Goal: Task Accomplishment & Management: Manage account settings

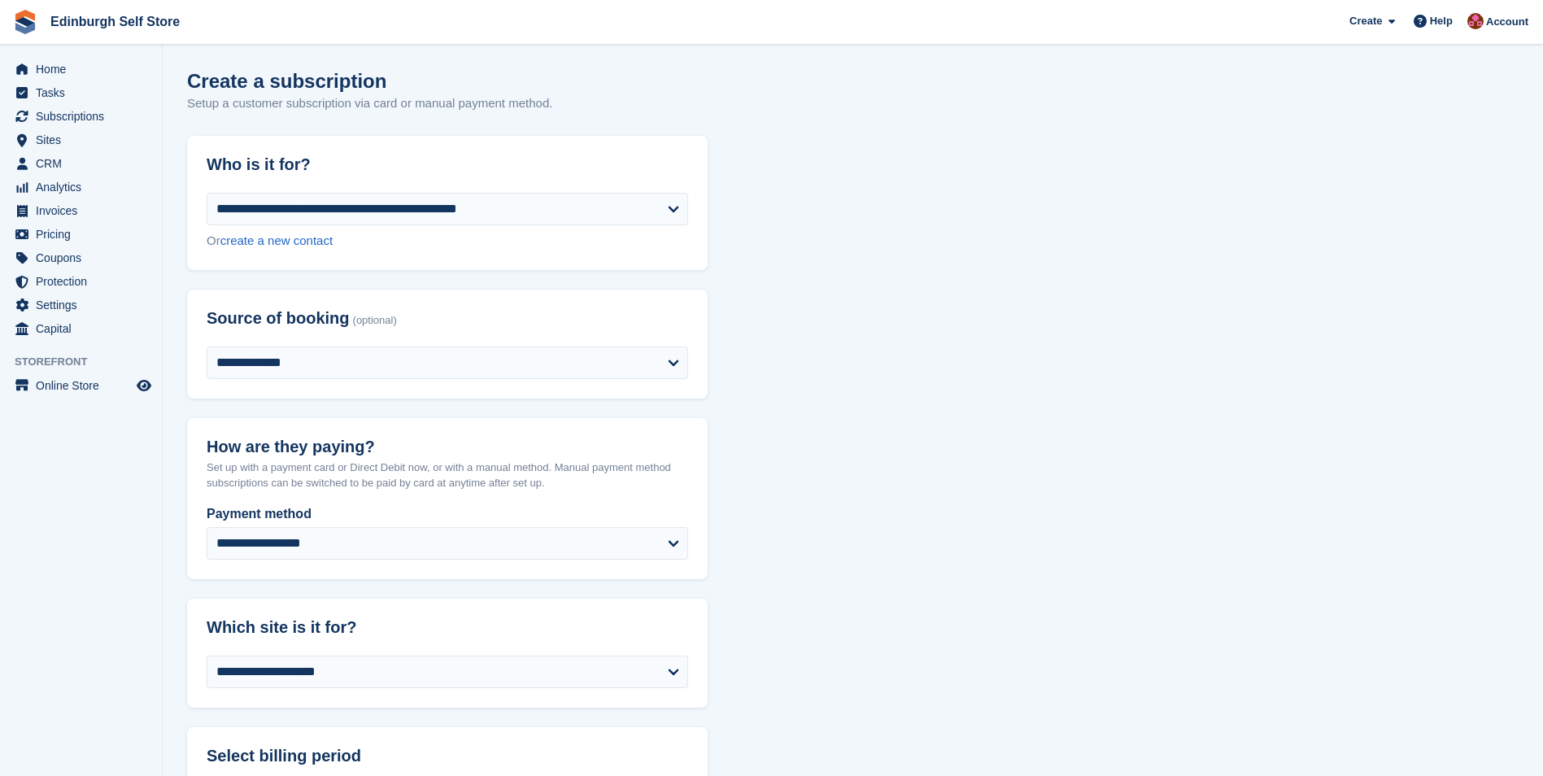
select select "*"
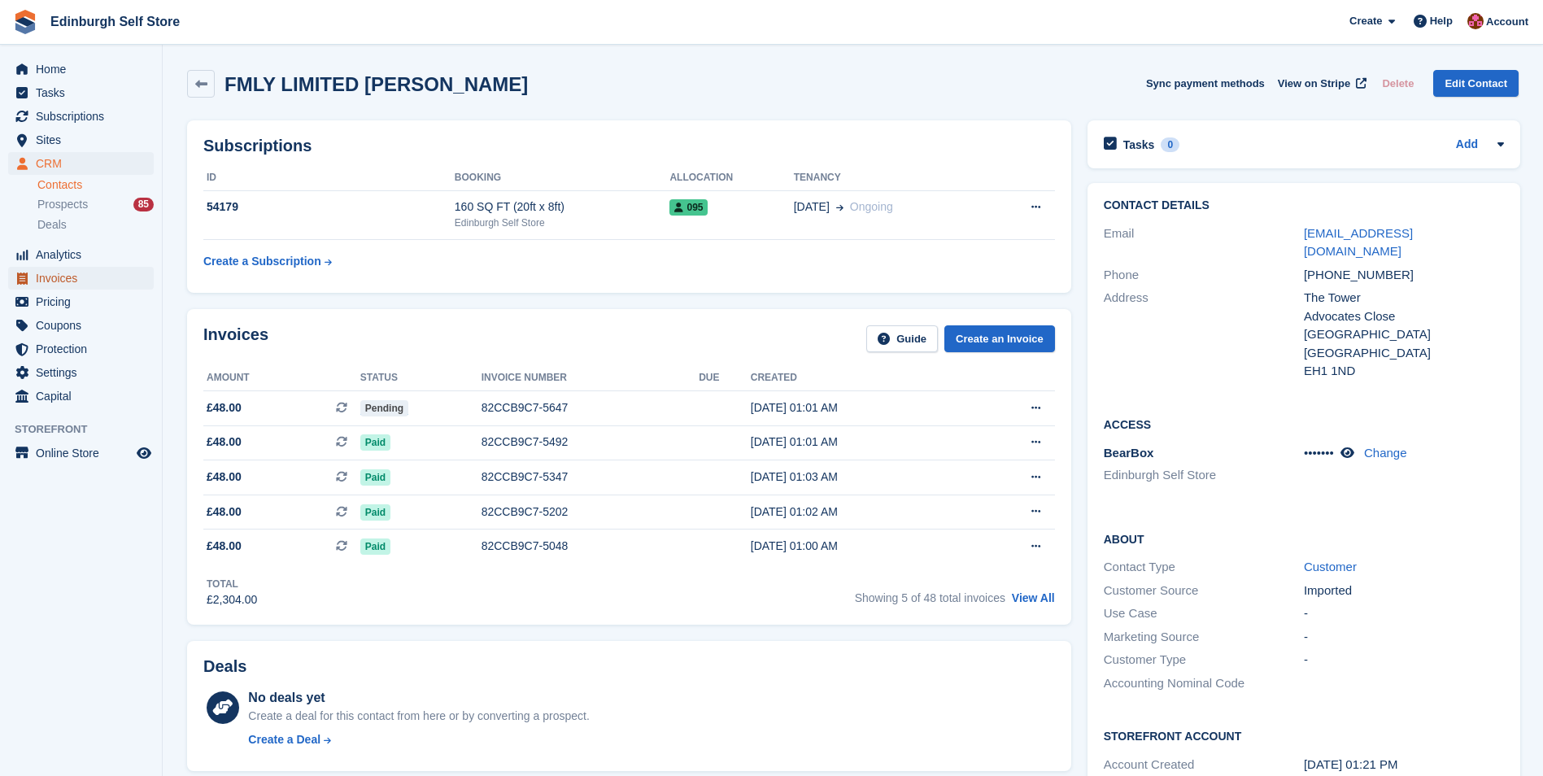
click at [80, 277] on span "Invoices" at bounding box center [85, 278] width 98 height 23
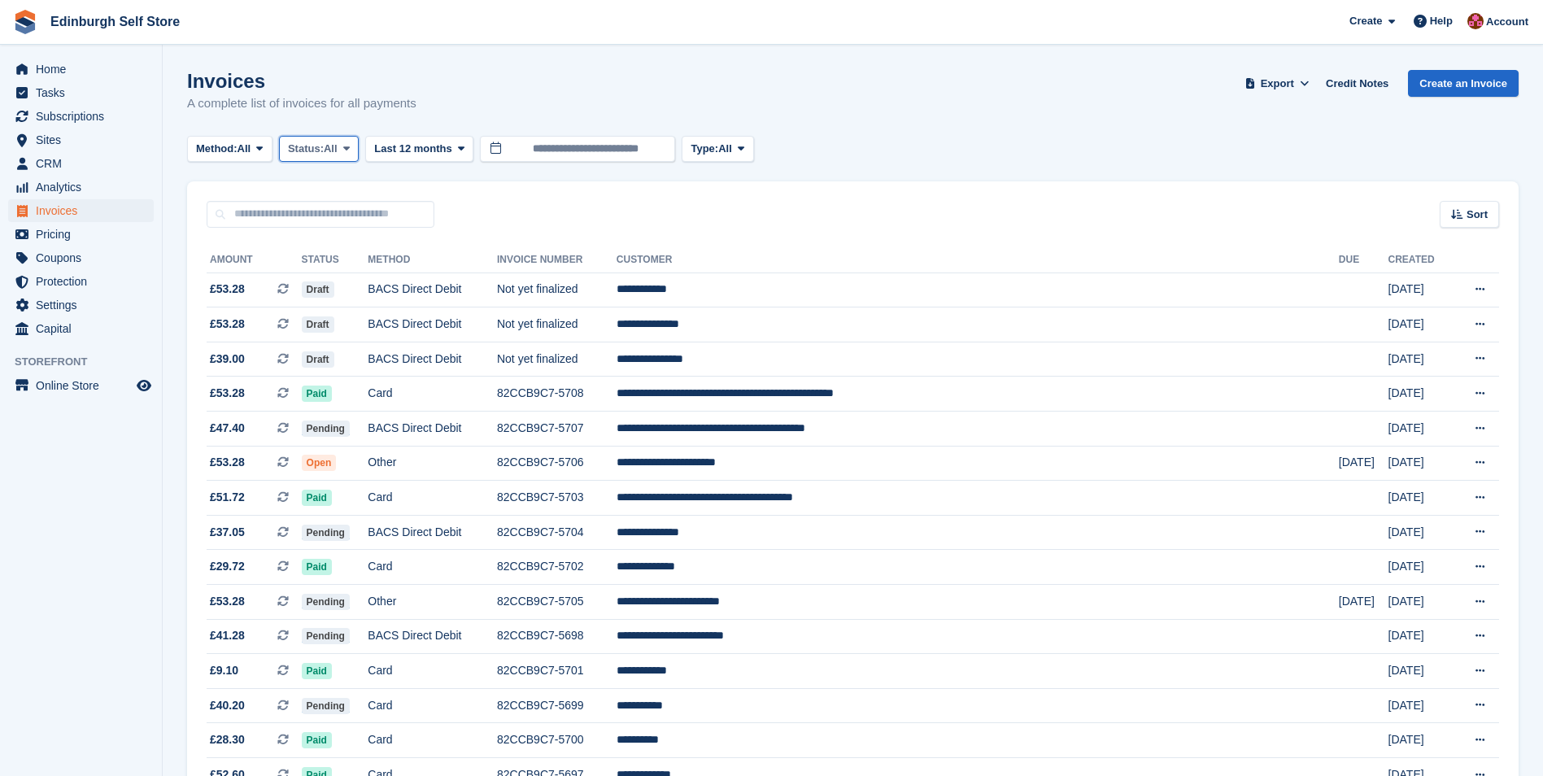
click at [350, 152] on icon at bounding box center [346, 148] width 7 height 11
click at [354, 282] on link "Open" at bounding box center [357, 274] width 142 height 29
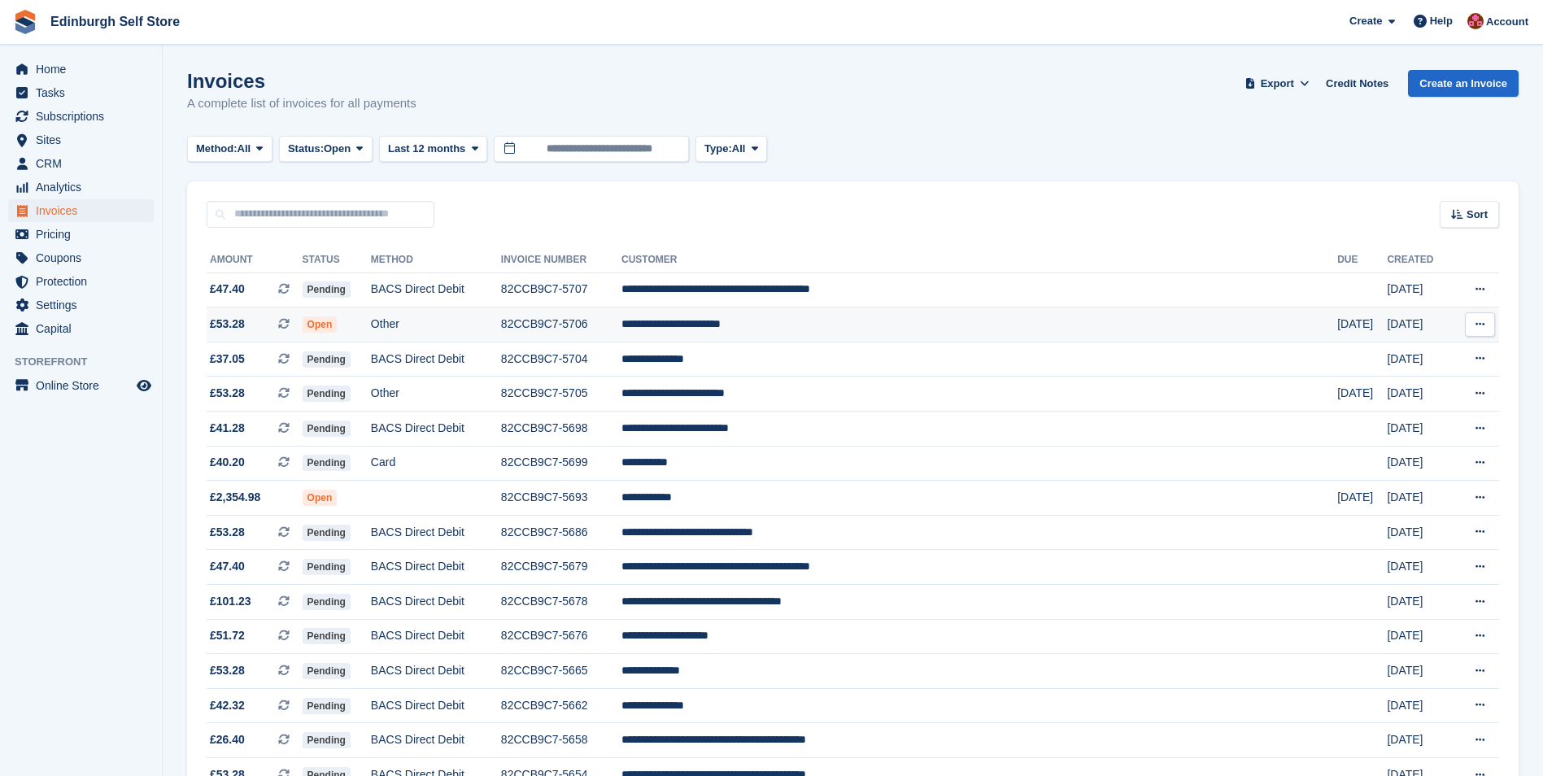
click at [834, 324] on td "**********" at bounding box center [980, 325] width 716 height 35
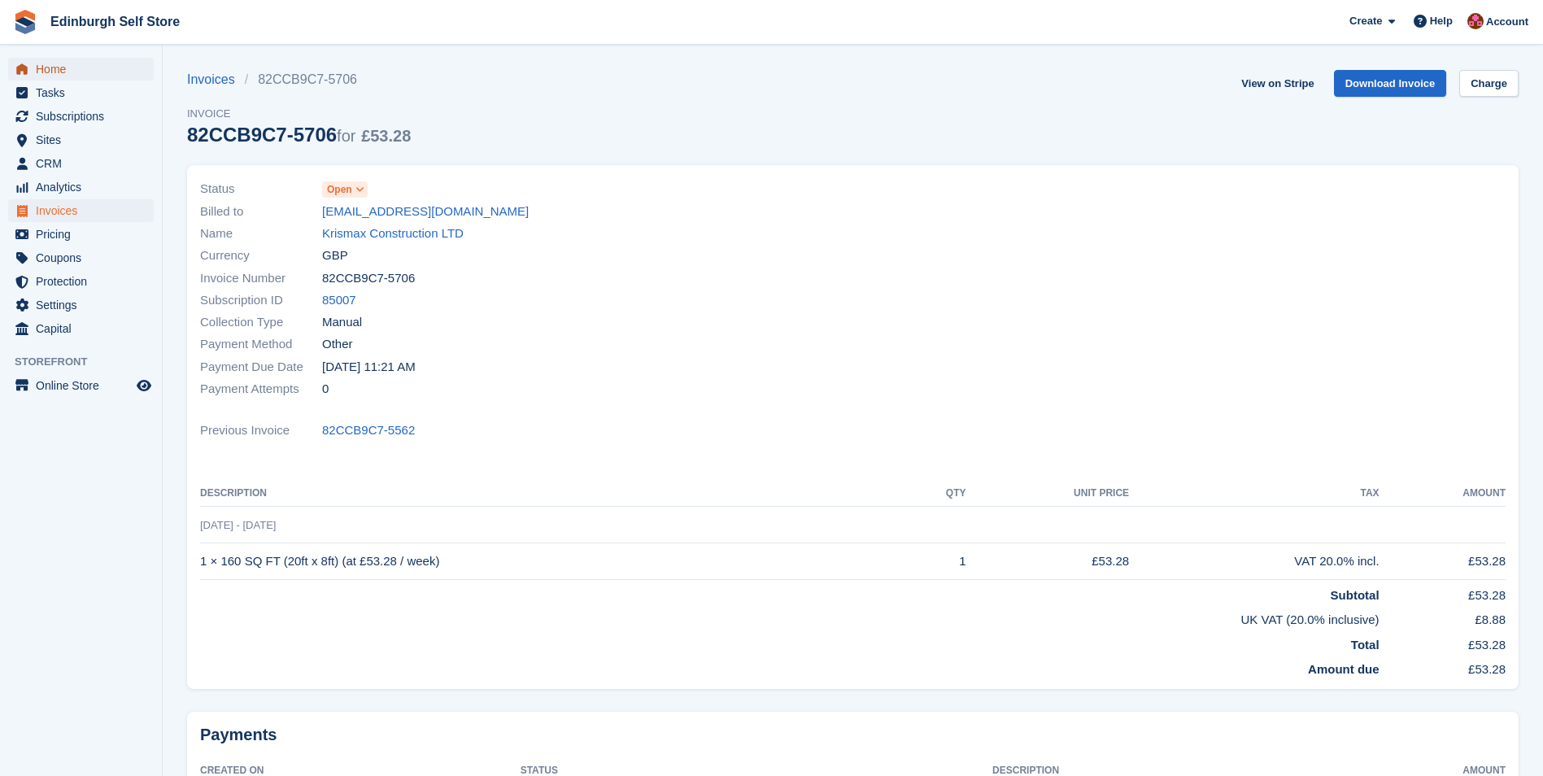
click at [59, 71] on span "Home" at bounding box center [85, 69] width 98 height 23
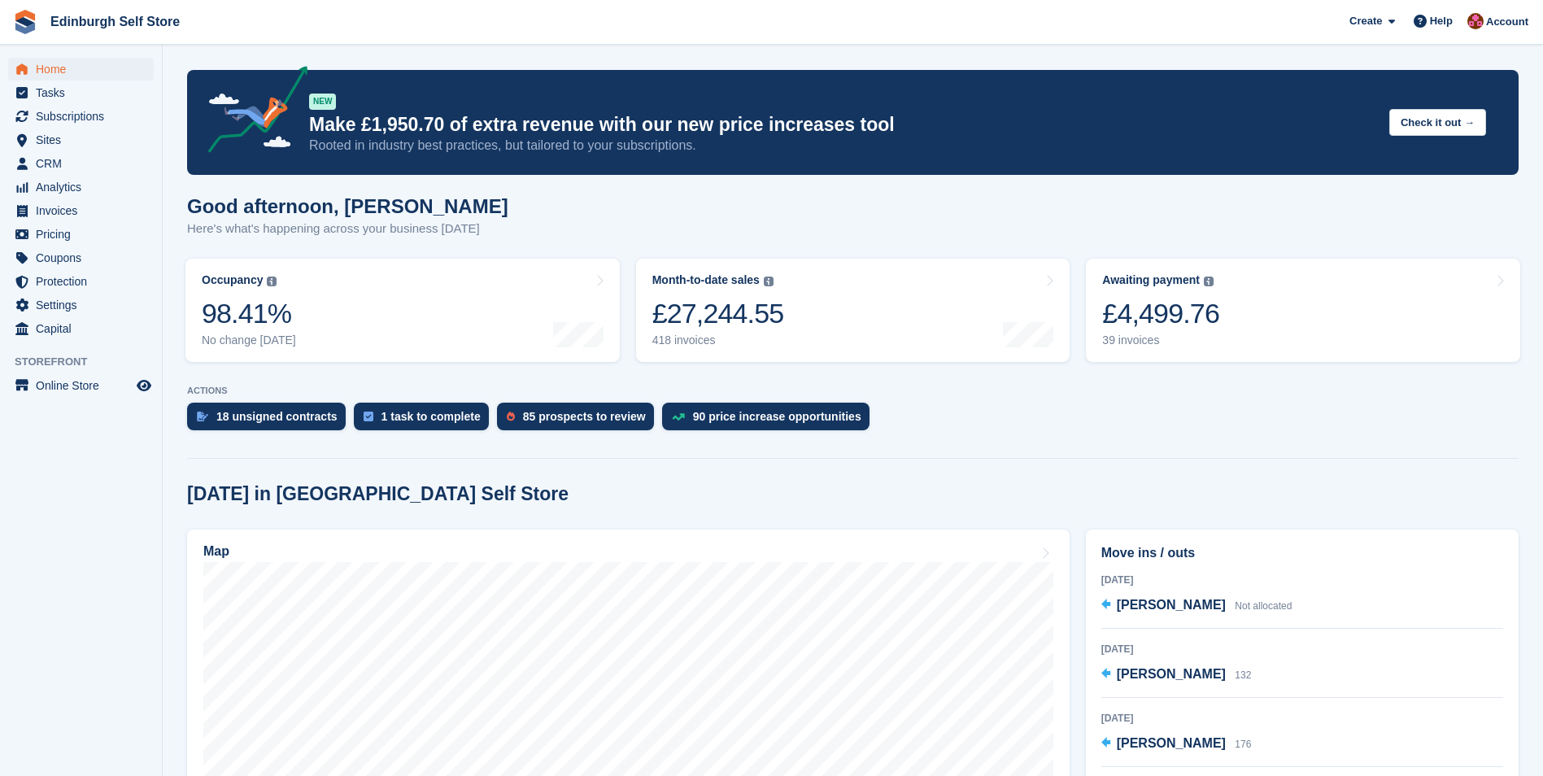
scroll to position [244, 0]
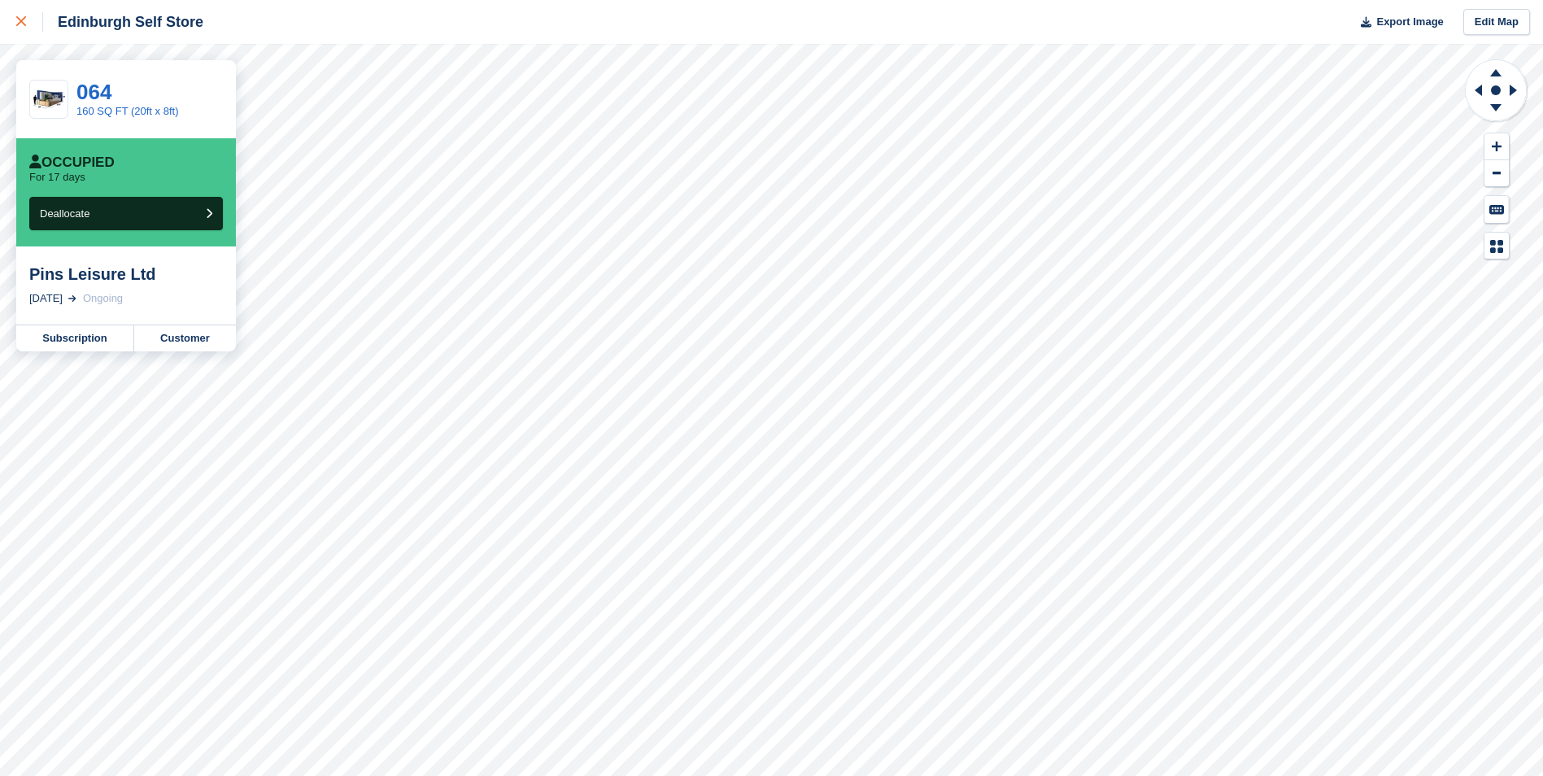
click at [18, 16] on div at bounding box center [29, 22] width 27 height 20
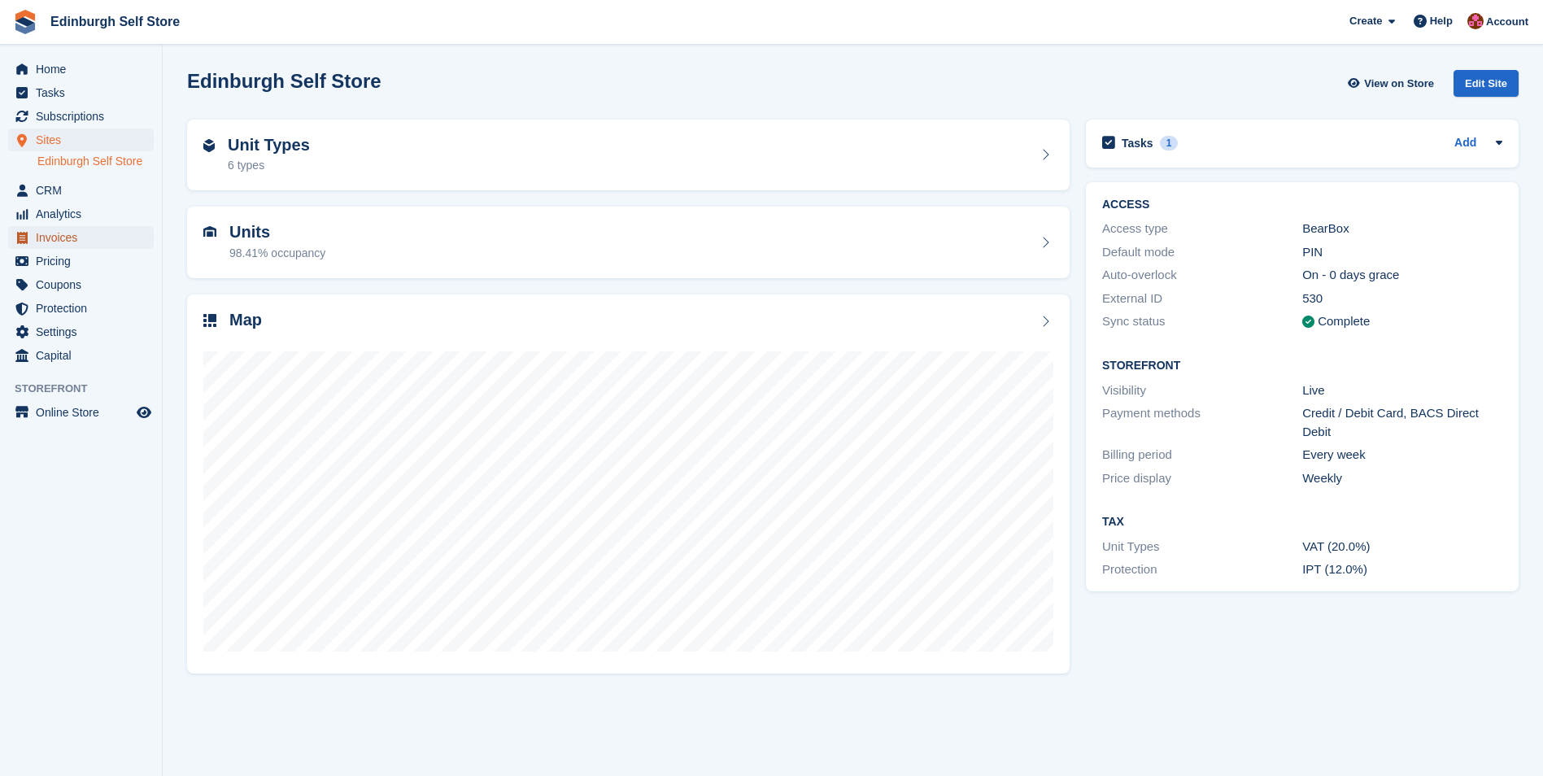
click at [87, 238] on span "Invoices" at bounding box center [85, 237] width 98 height 23
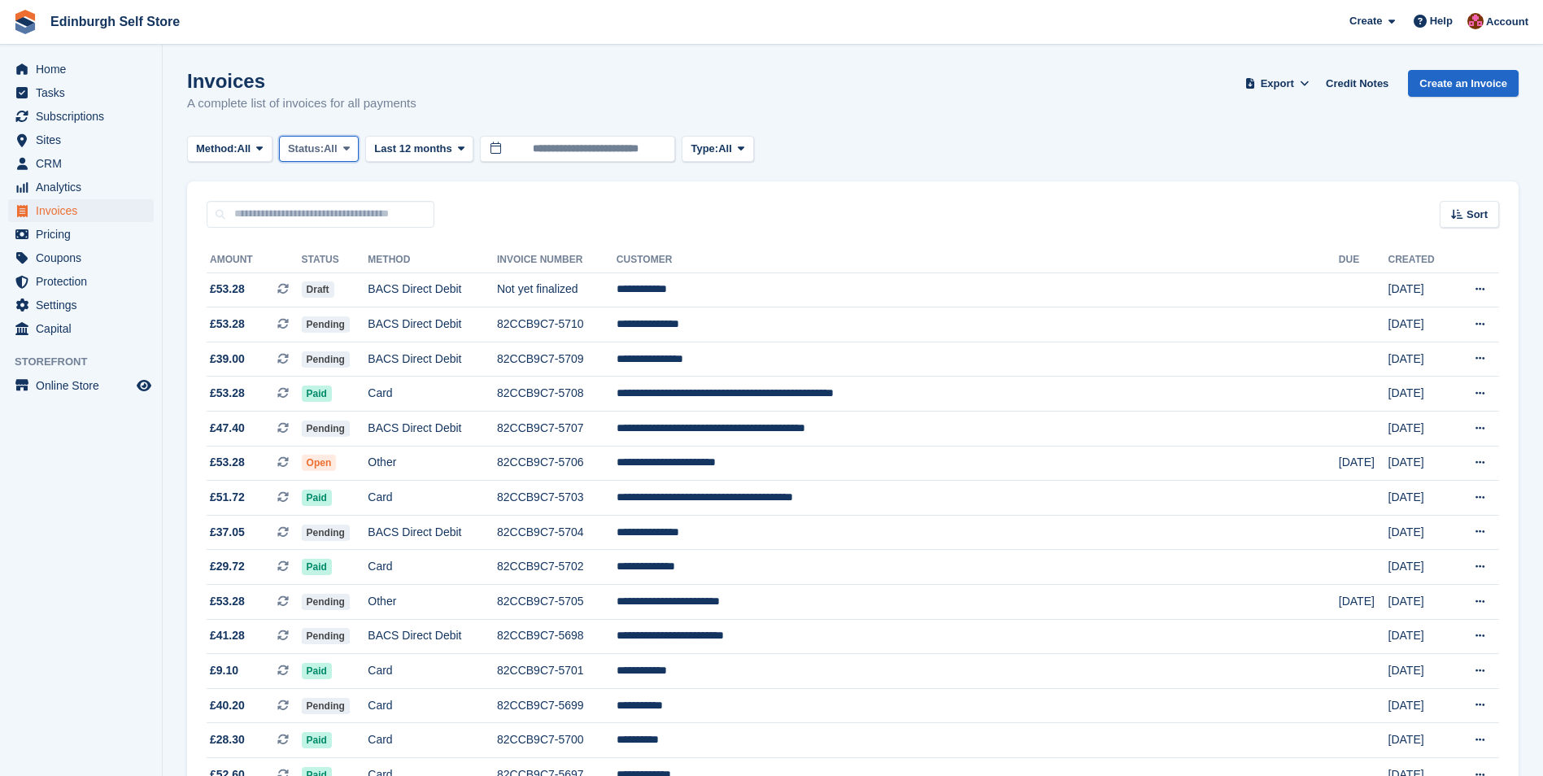
click at [350, 147] on icon at bounding box center [346, 148] width 7 height 11
click at [356, 277] on link "Open" at bounding box center [357, 274] width 142 height 29
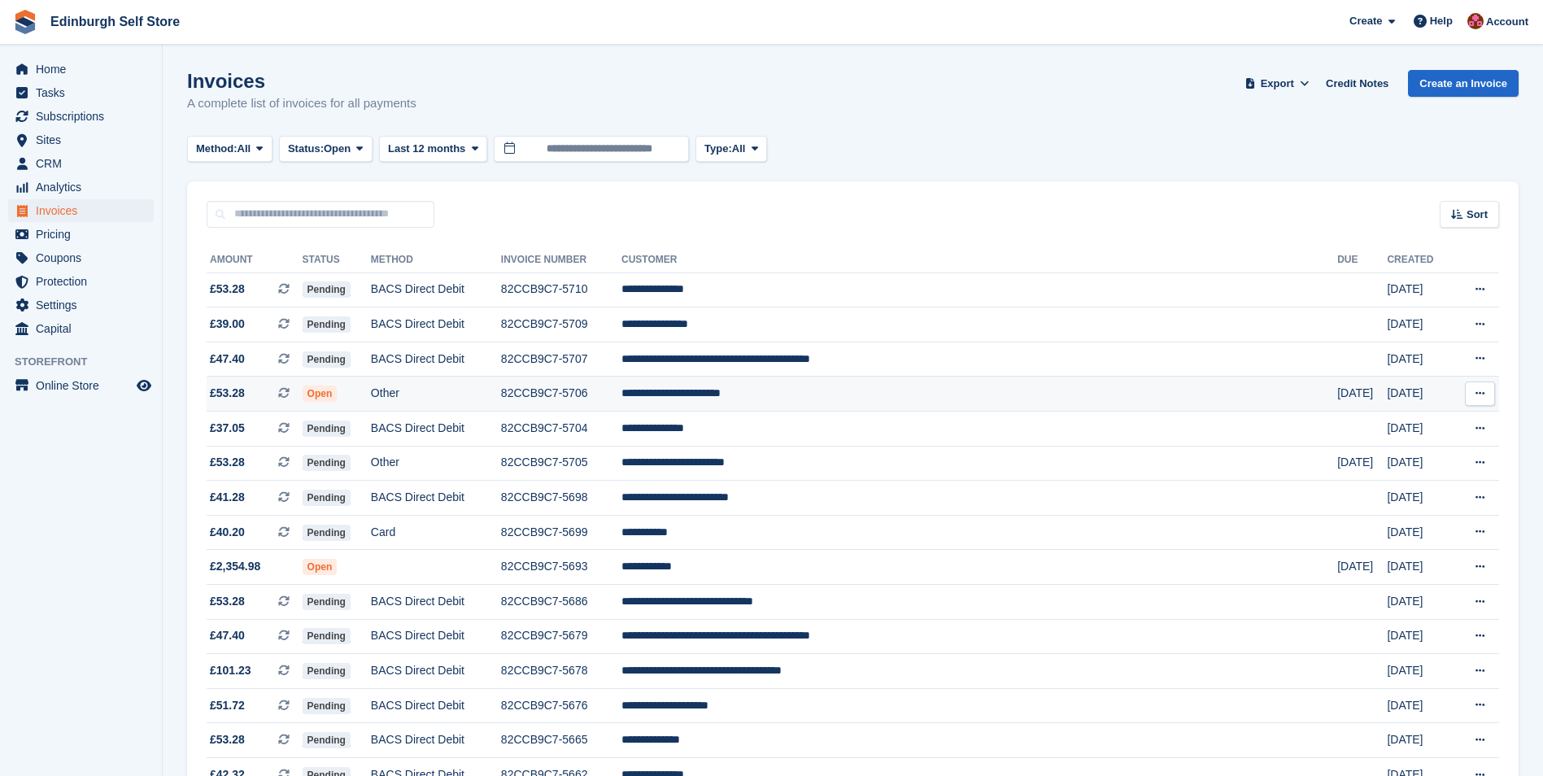
click at [808, 392] on td "**********" at bounding box center [980, 394] width 716 height 35
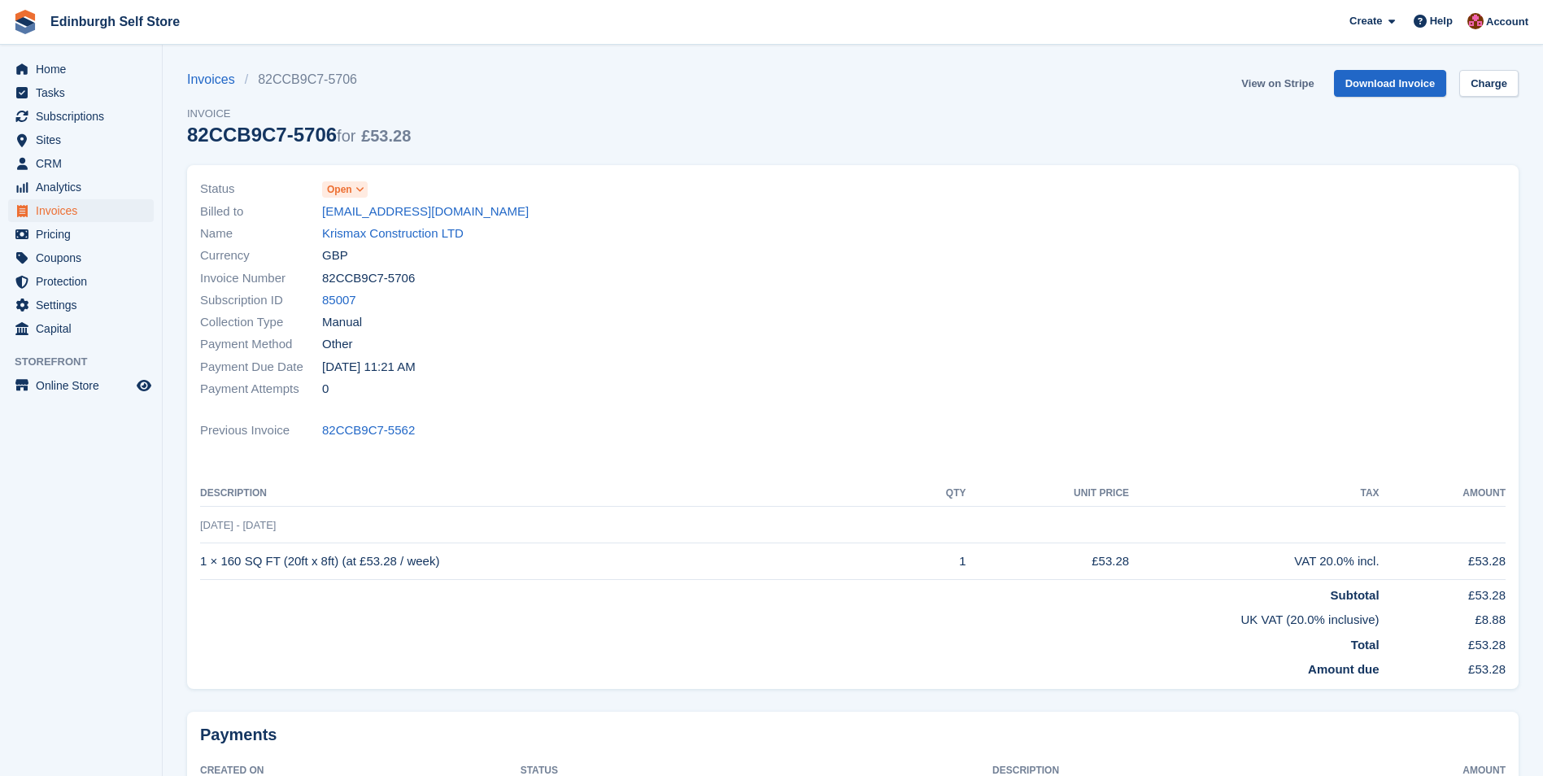
click at [1282, 83] on link "View on Stripe" at bounding box center [1277, 83] width 85 height 27
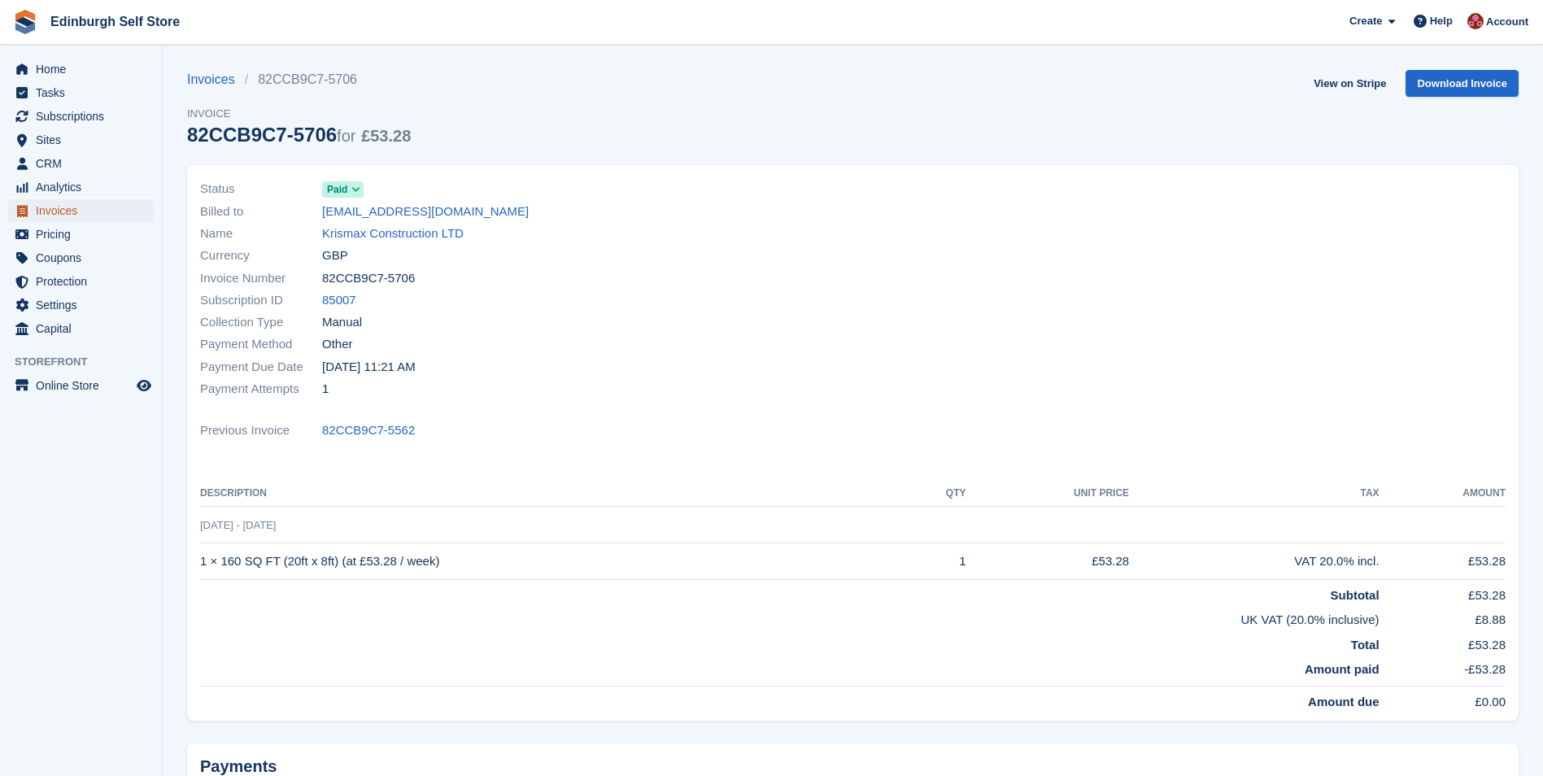
click at [107, 203] on span "Invoices" at bounding box center [85, 210] width 98 height 23
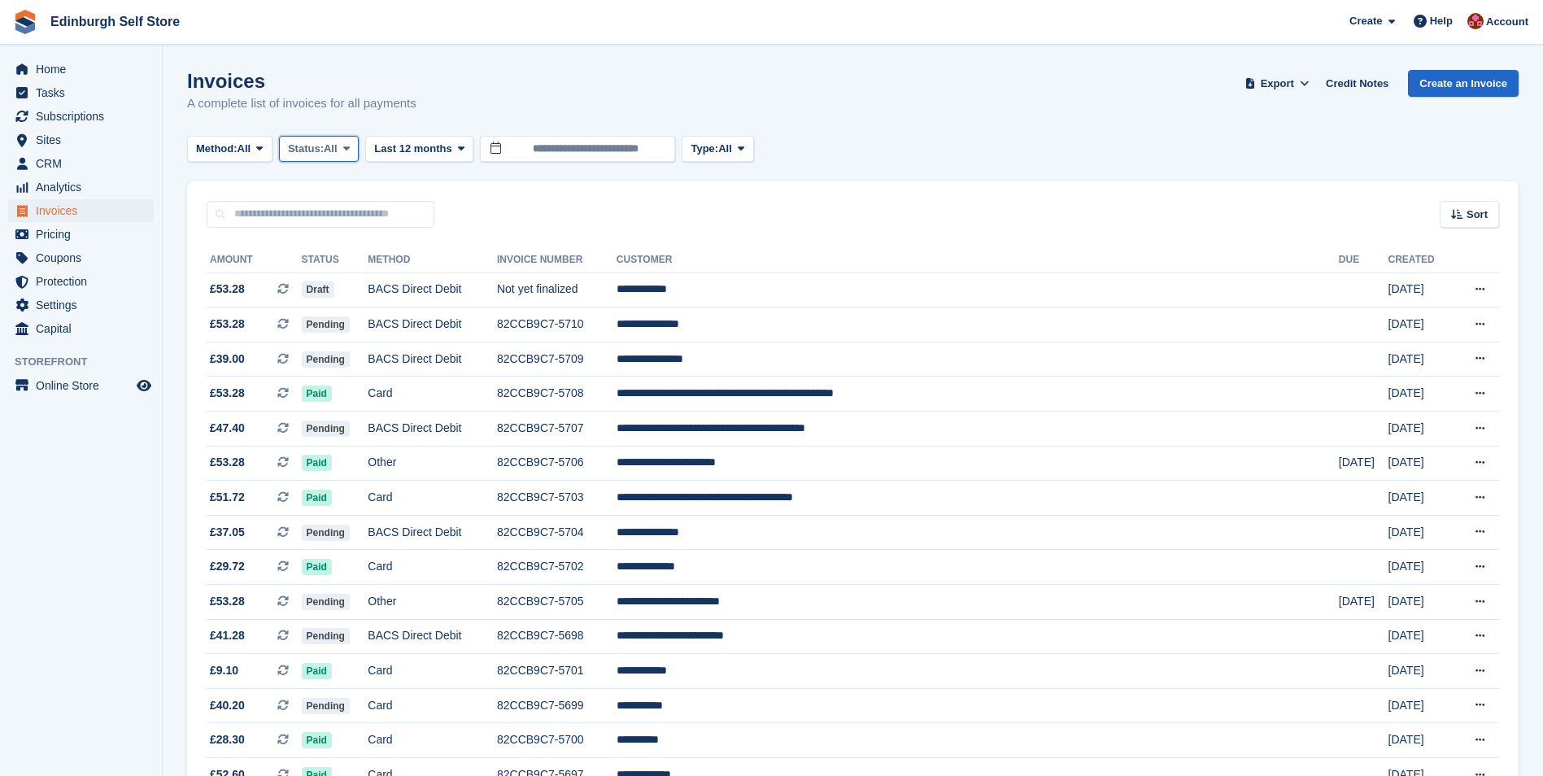
click at [346, 150] on span at bounding box center [346, 148] width 13 height 13
click at [343, 281] on link "Open" at bounding box center [357, 274] width 142 height 29
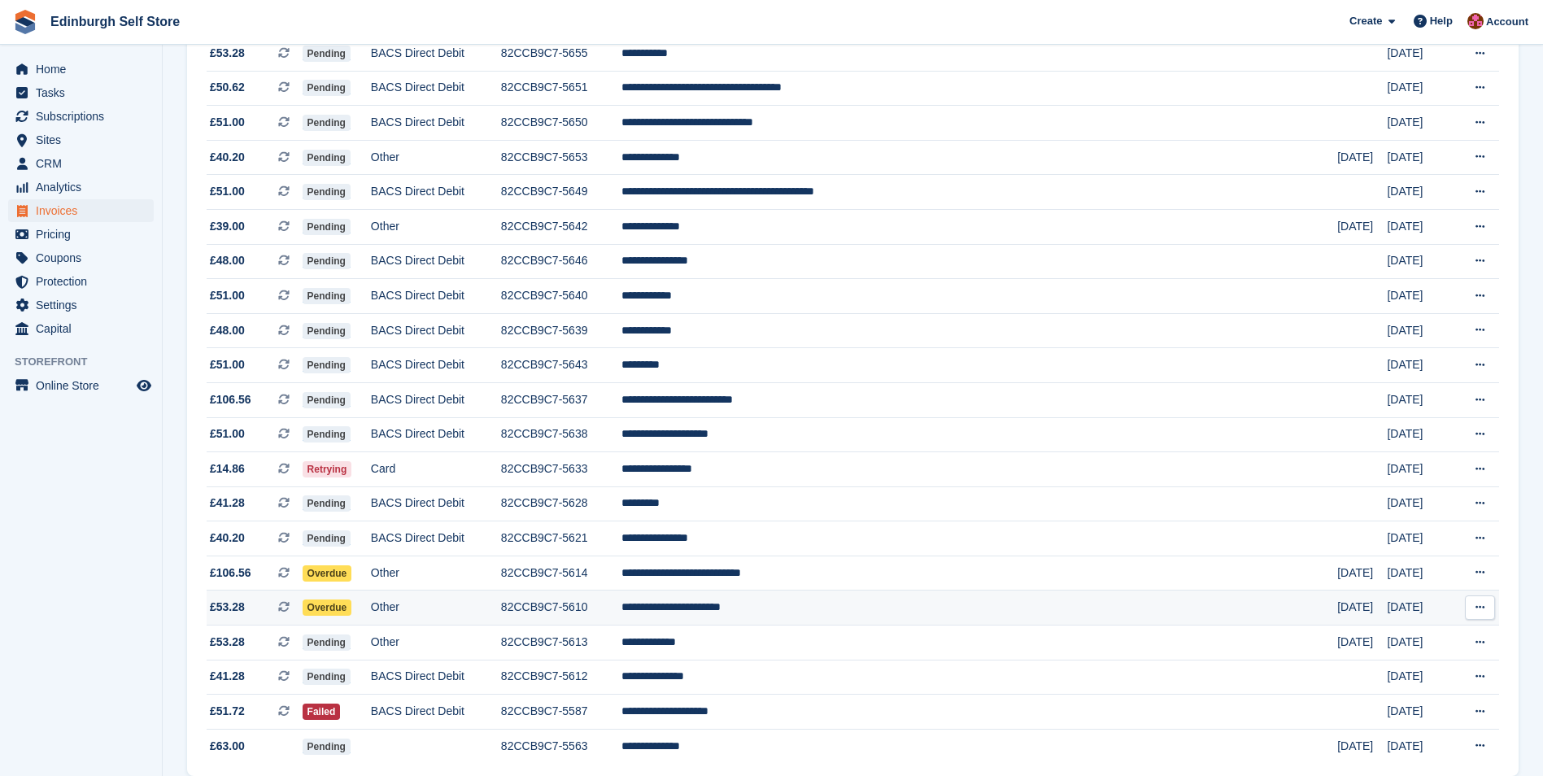
scroll to position [963, 0]
